Goal: Find specific page/section: Find specific page/section

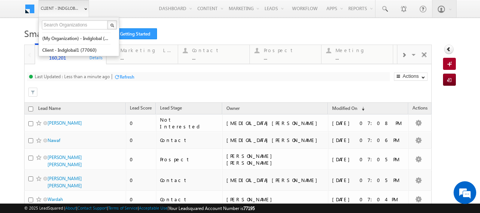
click at [80, 8] on link "Client - indglobal2 (77195)" at bounding box center [63, 8] width 51 height 17
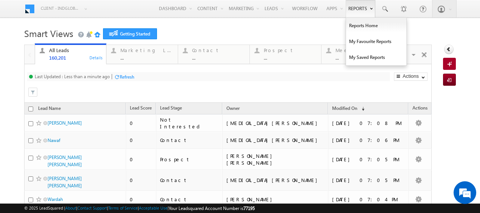
click at [361, 9] on link "Reports" at bounding box center [360, 8] width 29 height 17
click at [360, 29] on link "Reports Home" at bounding box center [376, 26] width 60 height 16
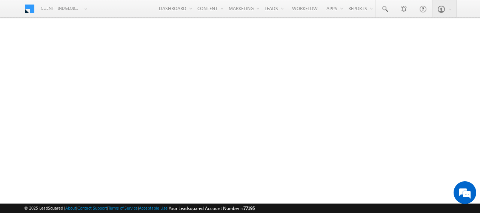
click at [468, 10] on div "Menu Client - indglobal2 (77195) X (My Organization) - indglobal (48060) Client…" at bounding box center [240, 9] width 480 height 18
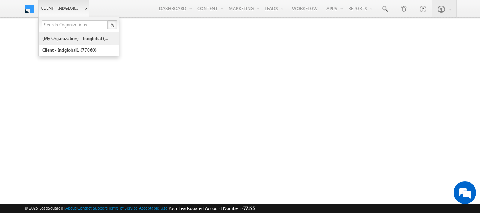
click at [63, 38] on link "(My Organization) - indglobal (48060)" at bounding box center [76, 38] width 69 height 12
